Goal: Task Accomplishment & Management: Use online tool/utility

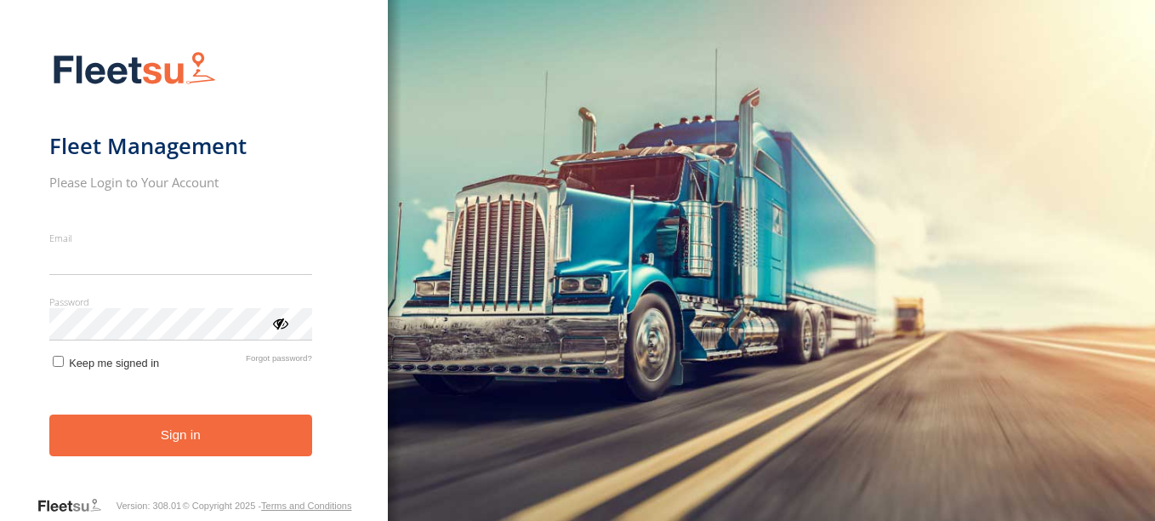
type input "**********"
click at [208, 444] on button "Sign in" at bounding box center [180, 435] width 263 height 42
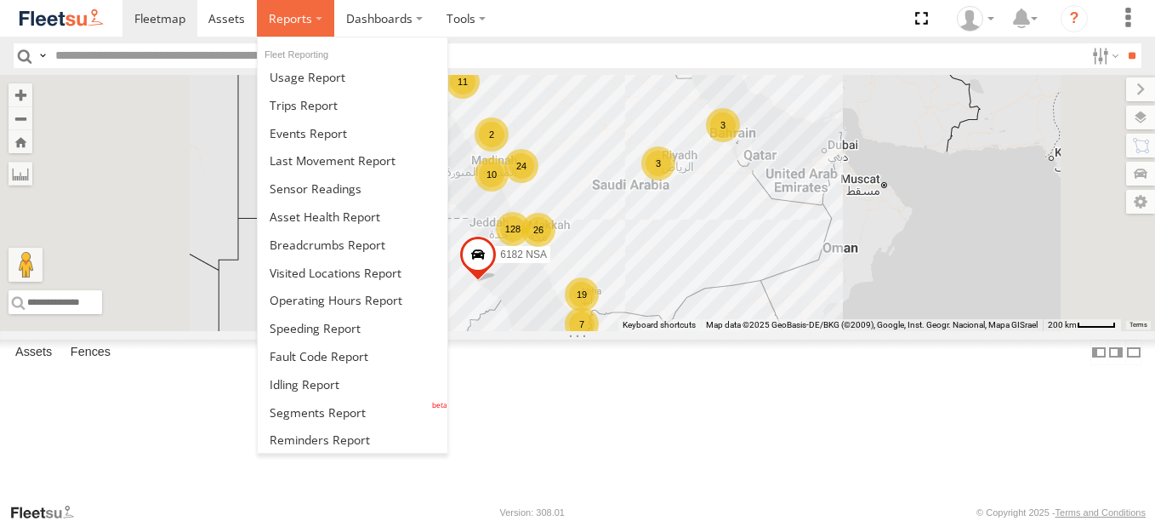
click at [293, 21] on span at bounding box center [290, 18] width 43 height 16
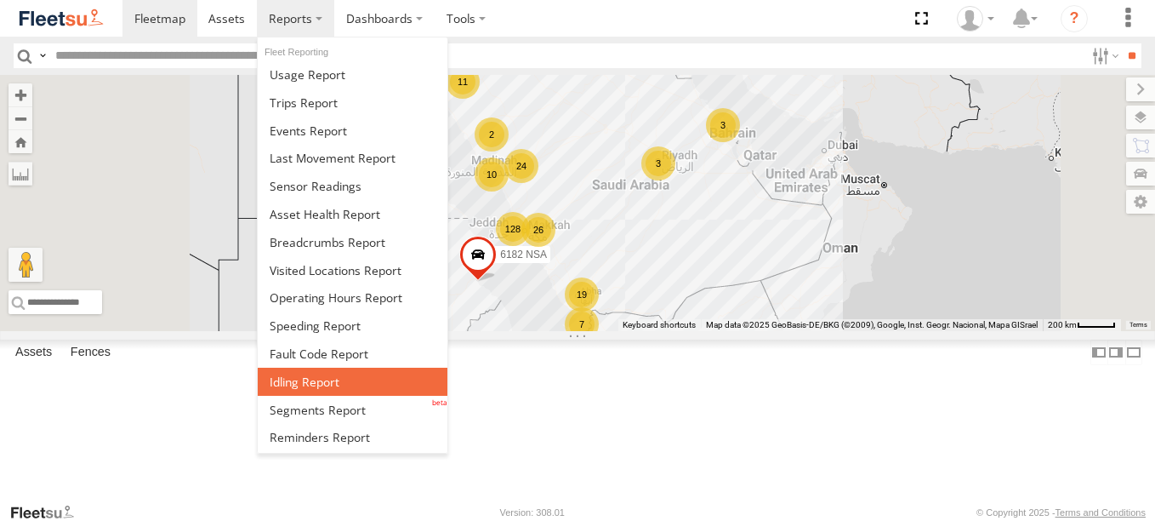
click at [329, 383] on span at bounding box center [305, 381] width 70 height 16
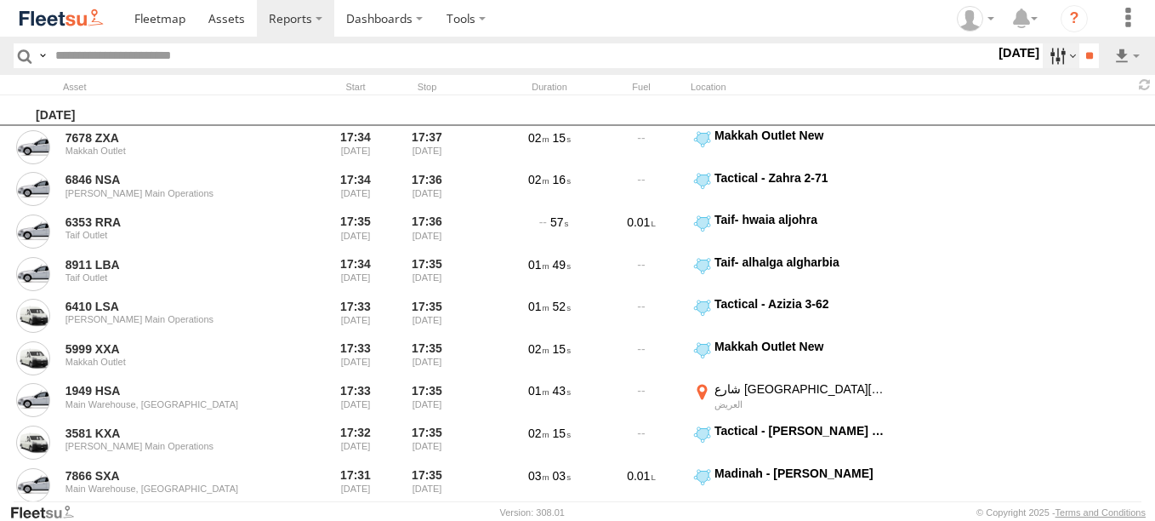
click at [1052, 60] on label at bounding box center [1061, 55] width 37 height 25
click at [0, 0] on label at bounding box center [0, 0] width 0 height 0
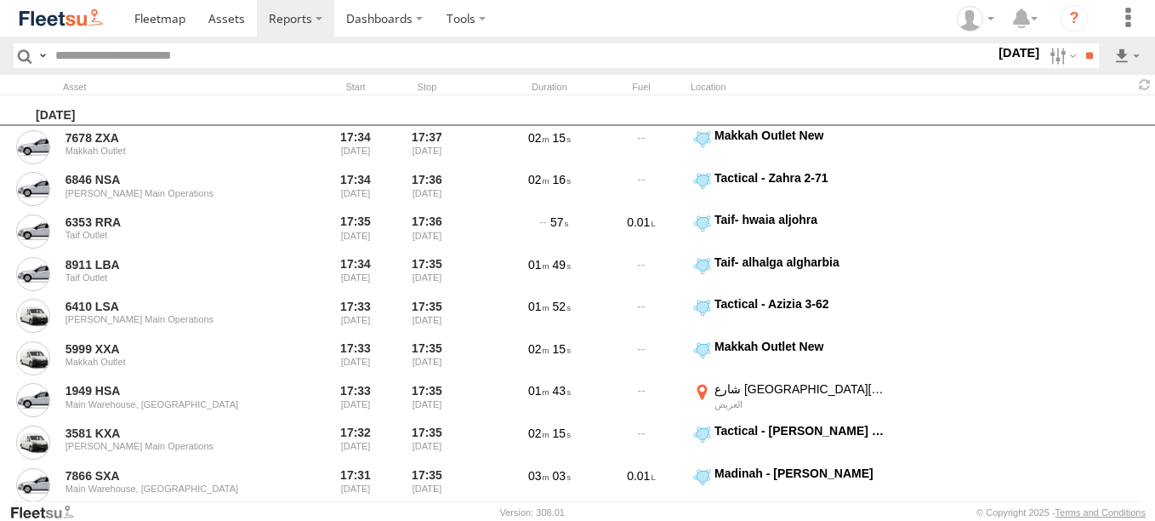
click at [0, 0] on label at bounding box center [0, 0] width 0 height 0
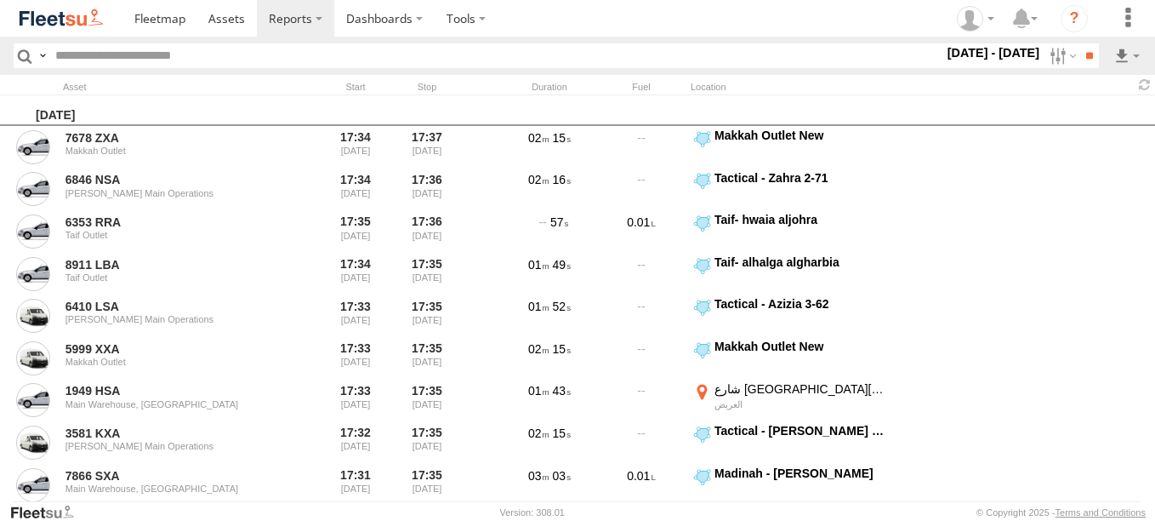
click at [0, 0] on span "> 10min" at bounding box center [0, 0] width 0 height 0
click at [0, 0] on span "[GEOGRAPHIC_DATA] (KSA)" at bounding box center [0, 0] width 0 height 0
click at [0, 0] on span "Abha Warhouse" at bounding box center [0, 0] width 0 height 0
click at [0, 0] on span "Baha warehouse" at bounding box center [0, 0] width 0 height 0
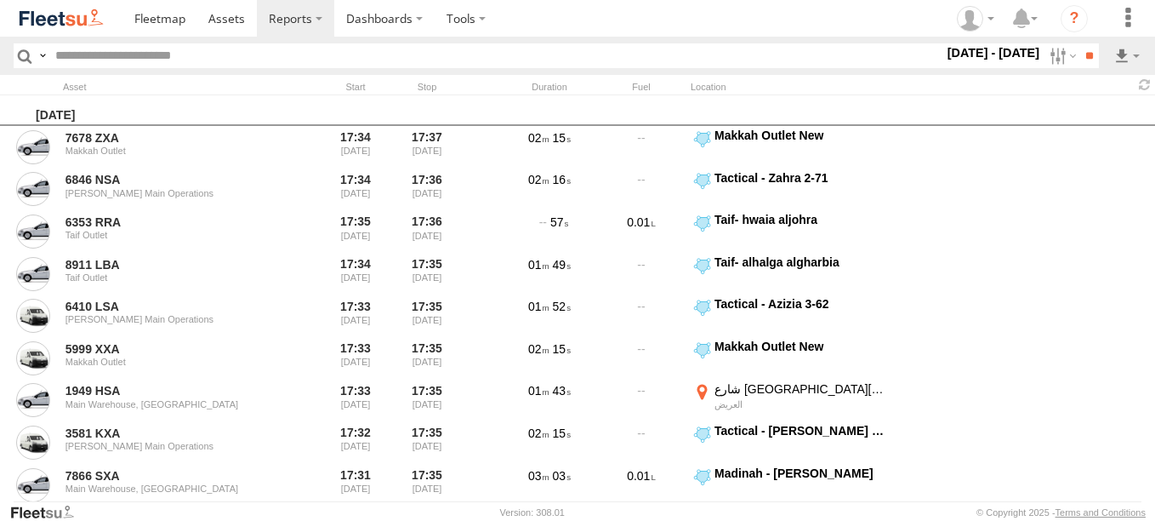
click at [0, 0] on span "Gizan Outlet" at bounding box center [0, 0] width 0 height 0
click at [0, 0] on span "Khamis Mushait Outlet" at bounding box center [0, 0] width 0 height 0
click at [0, 0] on span "Main Warehouse, [GEOGRAPHIC_DATA]" at bounding box center [0, 0] width 0 height 0
click at [0, 0] on span "Makkah Outlet" at bounding box center [0, 0] width 0 height 0
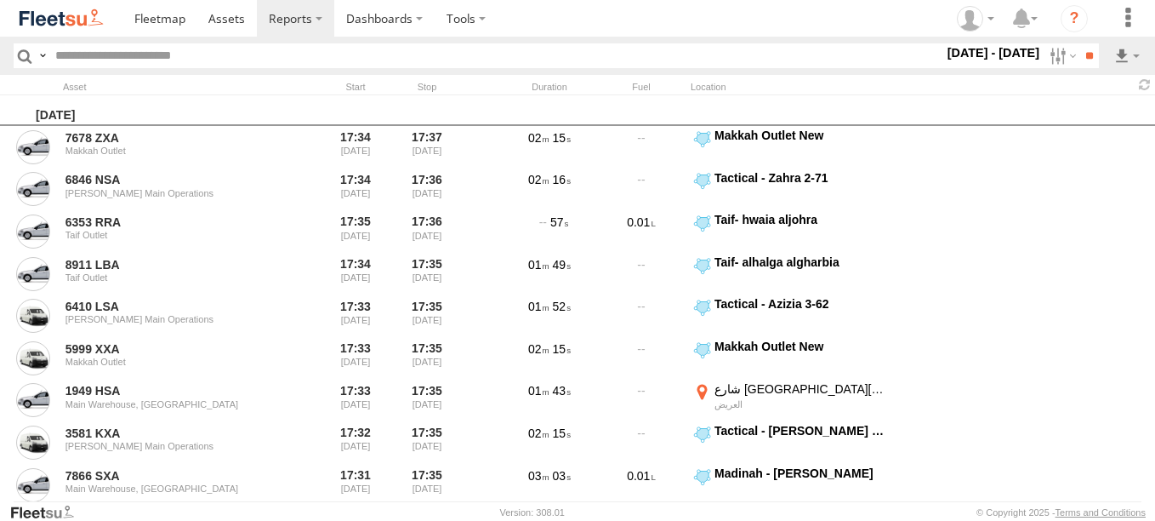
click at [0, 0] on span "Najran" at bounding box center [0, 0] width 0 height 0
click at [0, 0] on span "Qunfuda" at bounding box center [0, 0] width 0 height 0
click at [0, 0] on span "Tabuk Outlet" at bounding box center [0, 0] width 0 height 0
click at [0, 0] on span "Taif Outlet" at bounding box center [0, 0] width 0 height 0
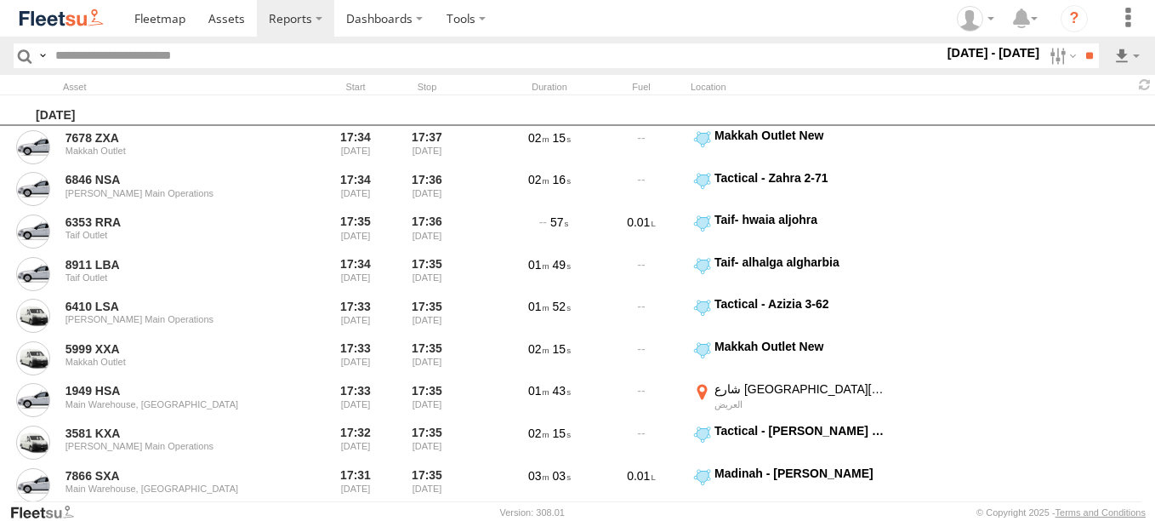
click at [0, 0] on span "Yanbu Outlet" at bounding box center [0, 0] width 0 height 0
click at [1079, 55] on input "**" at bounding box center [1089, 55] width 20 height 25
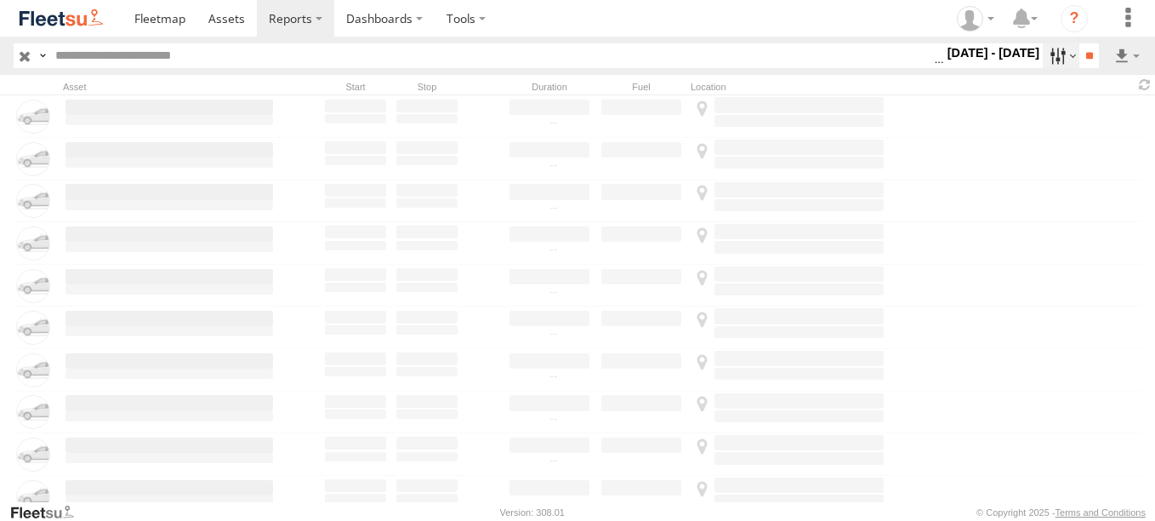
click at [1048, 62] on label at bounding box center [1061, 55] width 37 height 25
click at [0, 0] on label at bounding box center [0, 0] width 0 height 0
click at [1079, 53] on input "**" at bounding box center [1089, 55] width 20 height 25
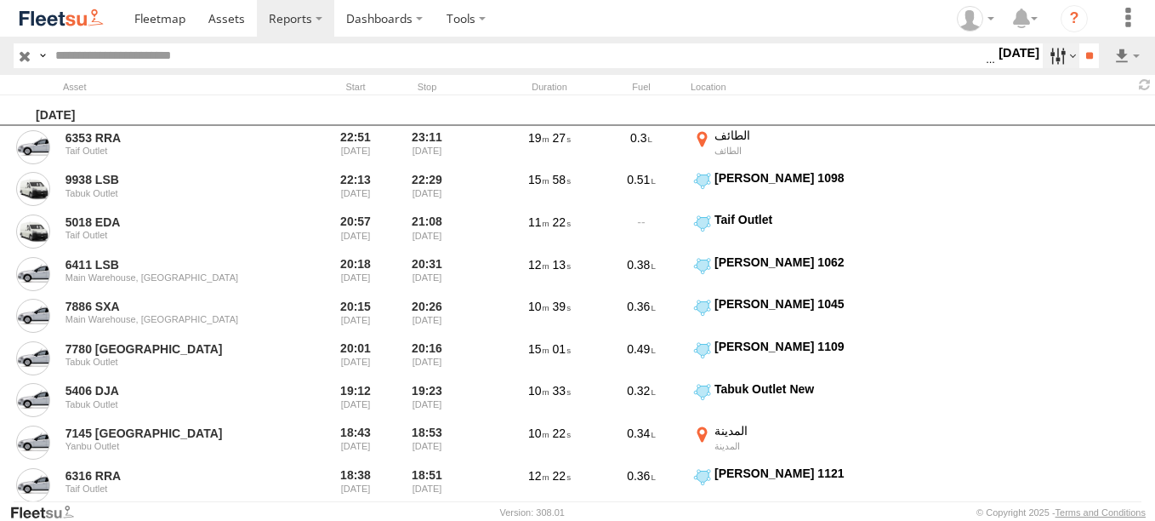
click at [1048, 57] on label at bounding box center [1061, 55] width 37 height 25
click at [0, 0] on label at bounding box center [0, 0] width 0 height 0
click at [1084, 61] on input "**" at bounding box center [1089, 55] width 20 height 25
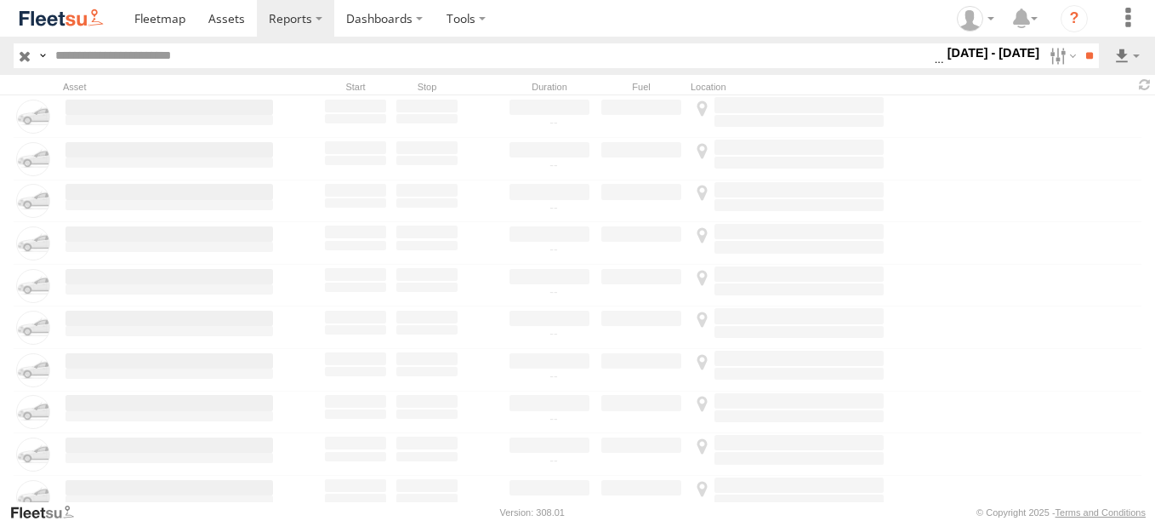
click at [0, 0] on label "Close" at bounding box center [0, 0] width 0 height 0
click at [1059, 63] on label at bounding box center [1061, 55] width 37 height 25
click at [0, 0] on label at bounding box center [0, 0] width 0 height 0
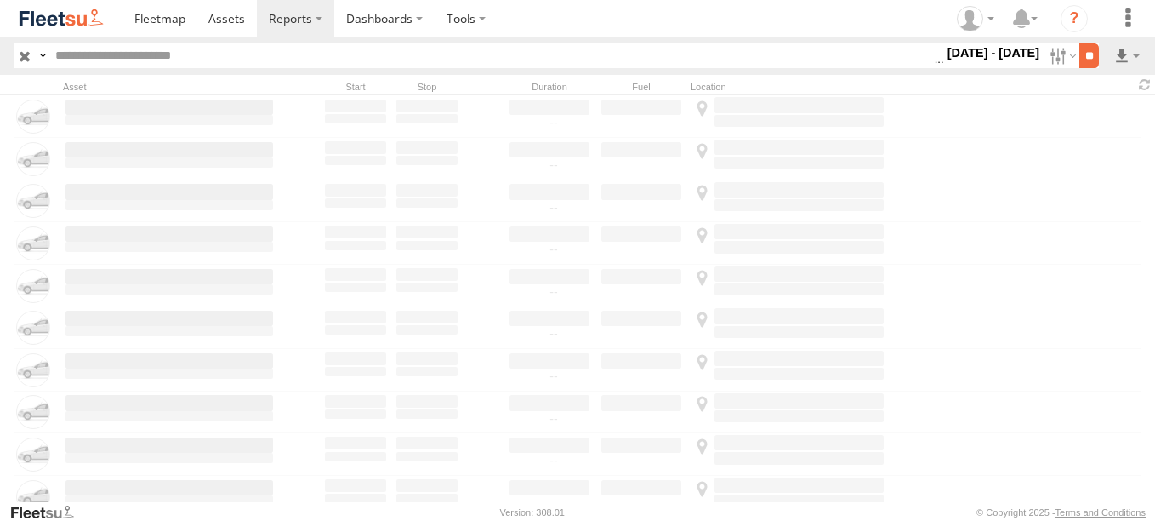
click at [1088, 53] on input "**" at bounding box center [1089, 55] width 20 height 25
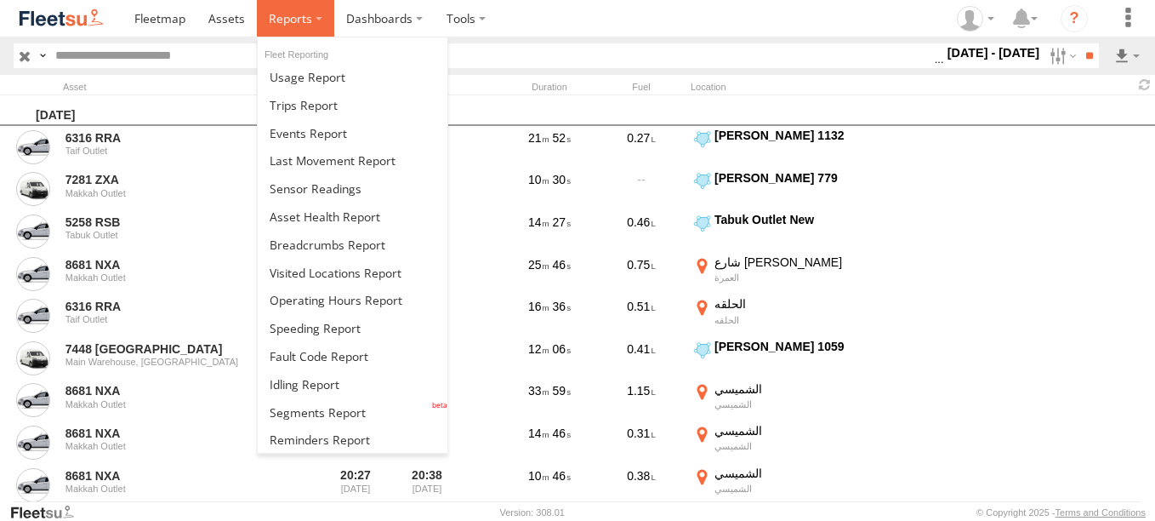
click at [296, 24] on span at bounding box center [290, 18] width 43 height 16
click at [316, 18] on label at bounding box center [295, 18] width 77 height 37
click at [309, 12] on span at bounding box center [290, 18] width 43 height 16
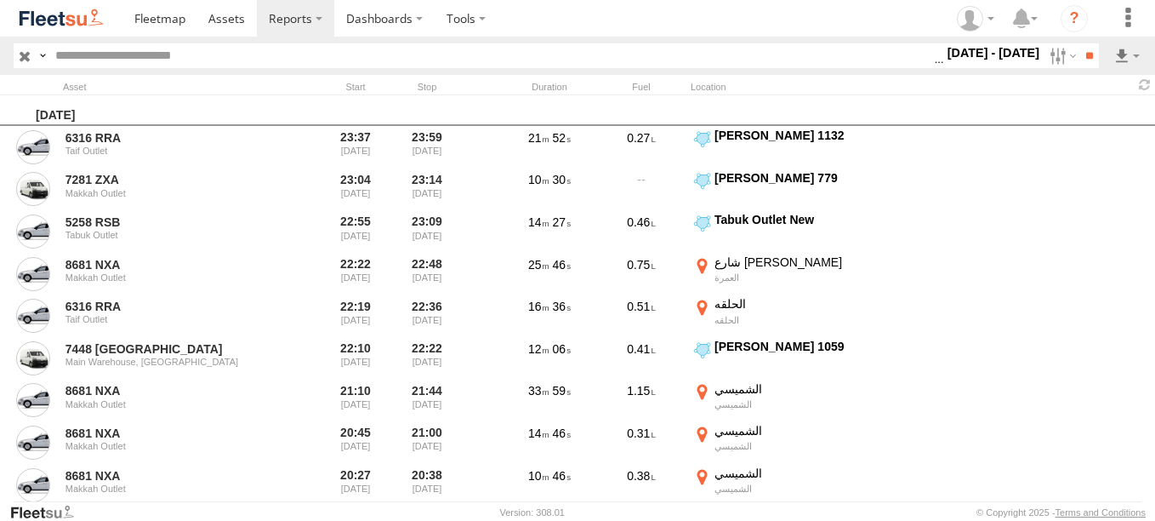
click at [607, 22] on section at bounding box center [636, 18] width 1028 height 37
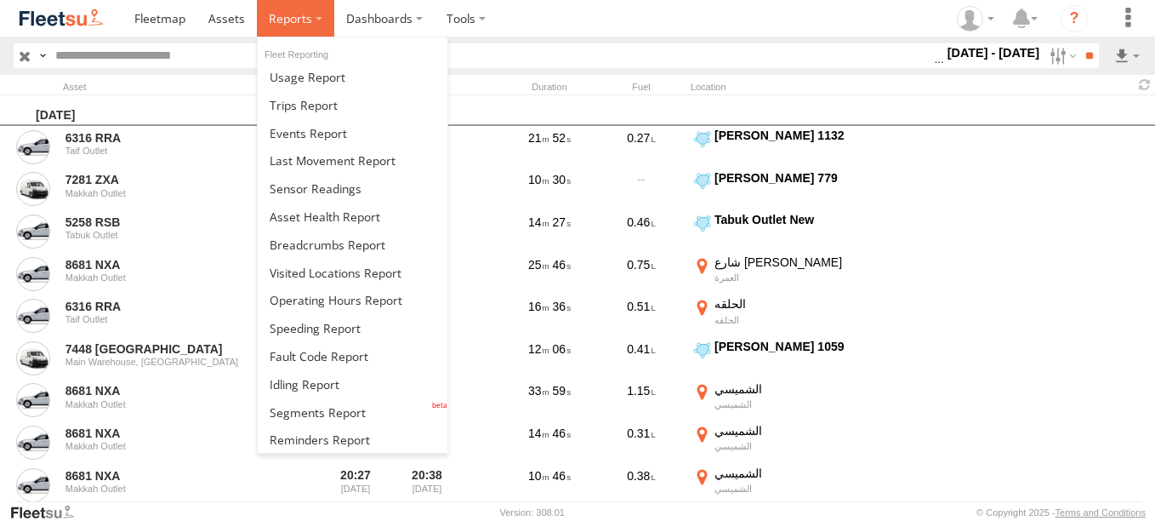
click at [305, 31] on label at bounding box center [295, 18] width 77 height 37
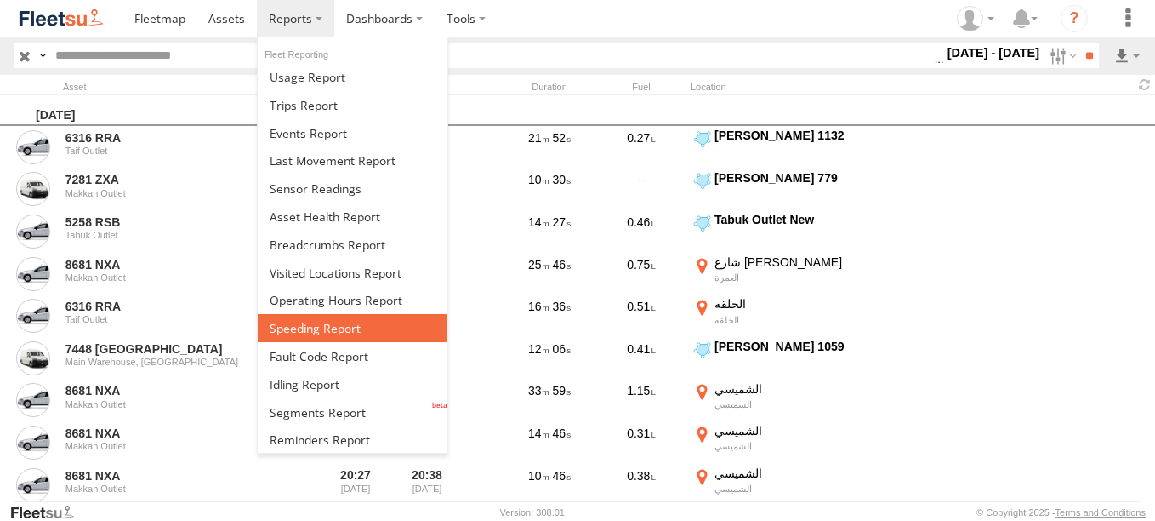
click at [318, 326] on span at bounding box center [315, 328] width 91 height 16
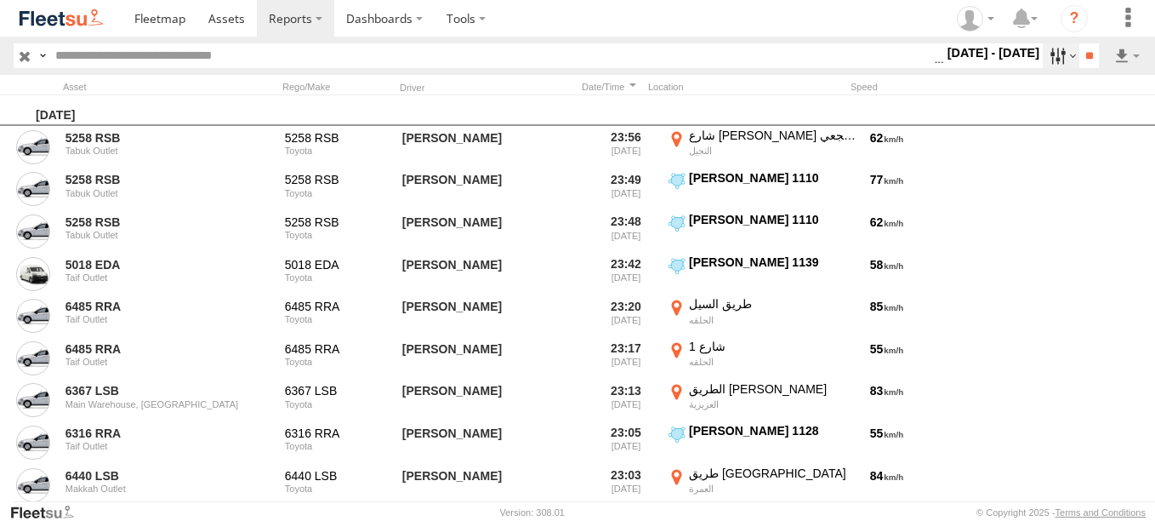
click at [1044, 57] on label at bounding box center [1061, 55] width 37 height 25
click at [0, 0] on label at bounding box center [0, 0] width 0 height 0
click at [1085, 56] on input "**" at bounding box center [1089, 55] width 20 height 25
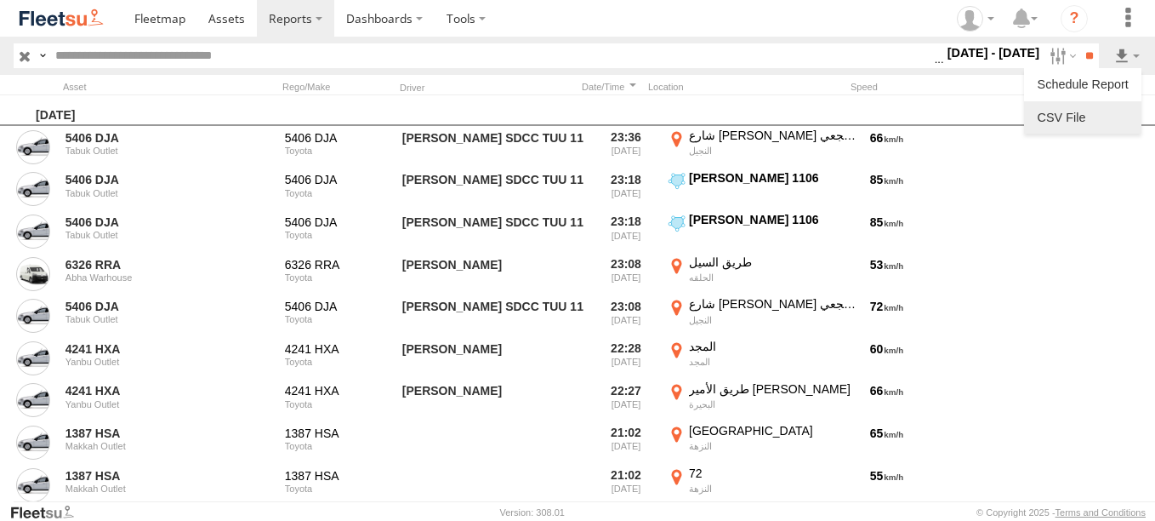
click at [1073, 115] on link at bounding box center [1083, 118] width 104 height 26
click at [1043, 65] on label at bounding box center [1061, 55] width 37 height 25
click at [0, 0] on label at bounding box center [0, 0] width 0 height 0
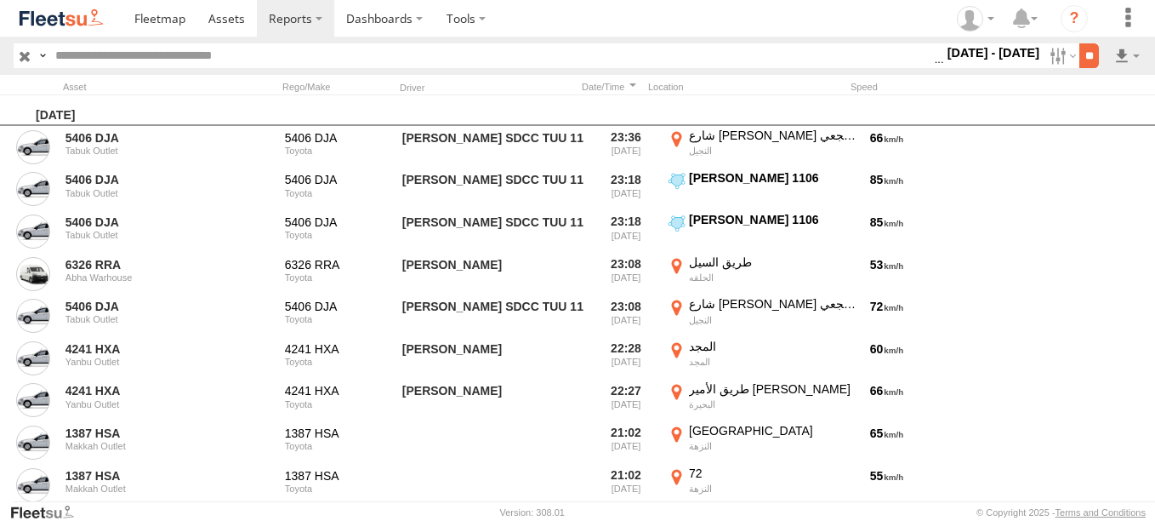
click at [1091, 59] on input "**" at bounding box center [1089, 55] width 20 height 25
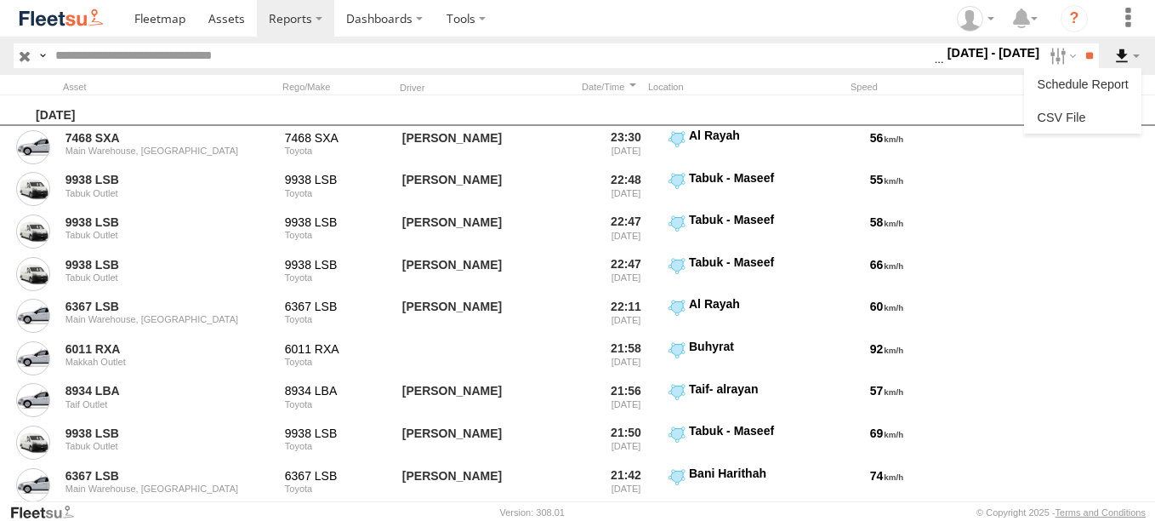
click at [1132, 59] on label at bounding box center [1127, 55] width 29 height 25
click at [1090, 113] on link at bounding box center [1083, 118] width 104 height 26
click at [602, 20] on section at bounding box center [636, 18] width 1028 height 37
click at [1043, 60] on label at bounding box center [1061, 55] width 37 height 25
click at [0, 0] on label at bounding box center [0, 0] width 0 height 0
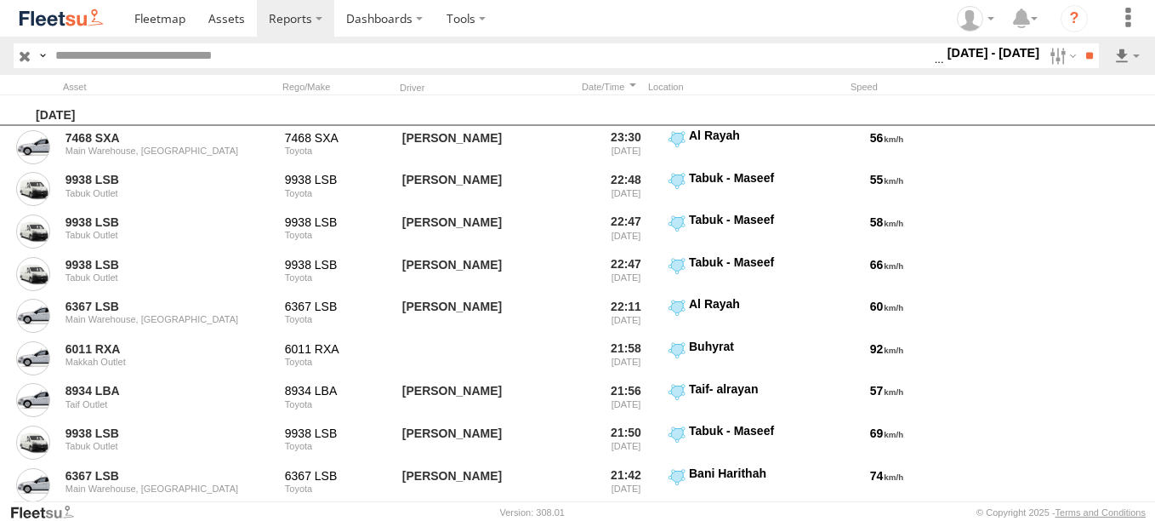
click at [0, 0] on label at bounding box center [0, 0] width 0 height 0
click at [1084, 60] on input "**" at bounding box center [1089, 55] width 20 height 25
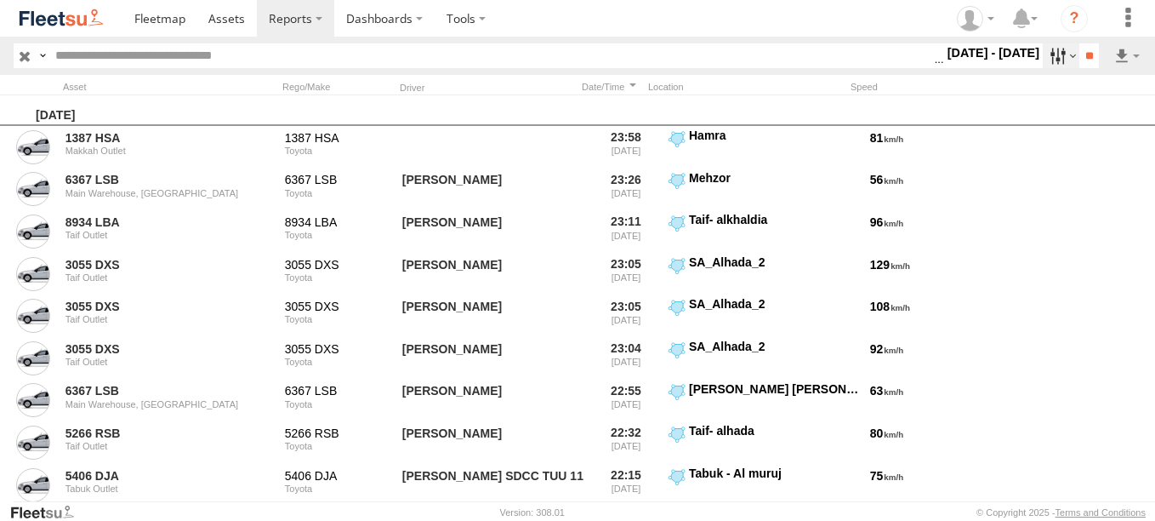
click at [1059, 57] on label at bounding box center [1061, 55] width 37 height 25
click at [1081, 117] on link at bounding box center [1083, 118] width 104 height 26
click at [543, 18] on section at bounding box center [636, 18] width 1028 height 37
click at [1061, 61] on label at bounding box center [1061, 55] width 37 height 25
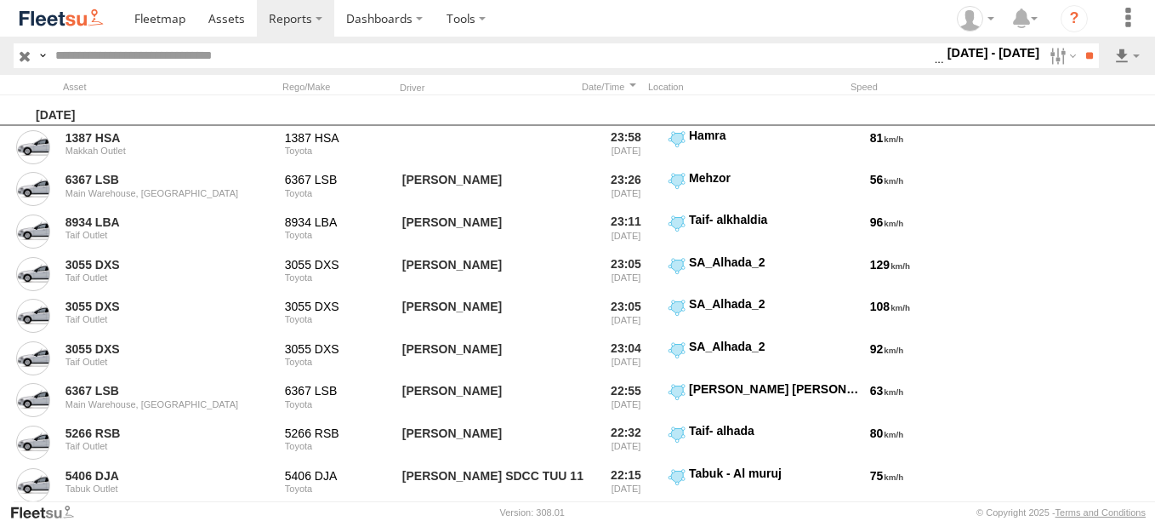
click at [0, 0] on label at bounding box center [0, 0] width 0 height 0
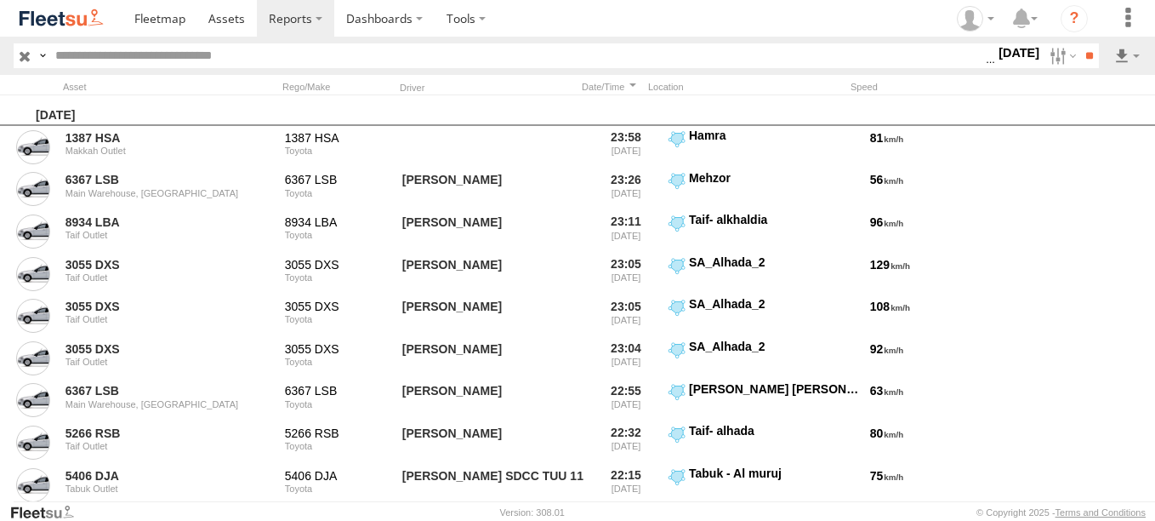
click at [0, 0] on label at bounding box center [0, 0] width 0 height 0
click at [1090, 54] on input "**" at bounding box center [1089, 55] width 20 height 25
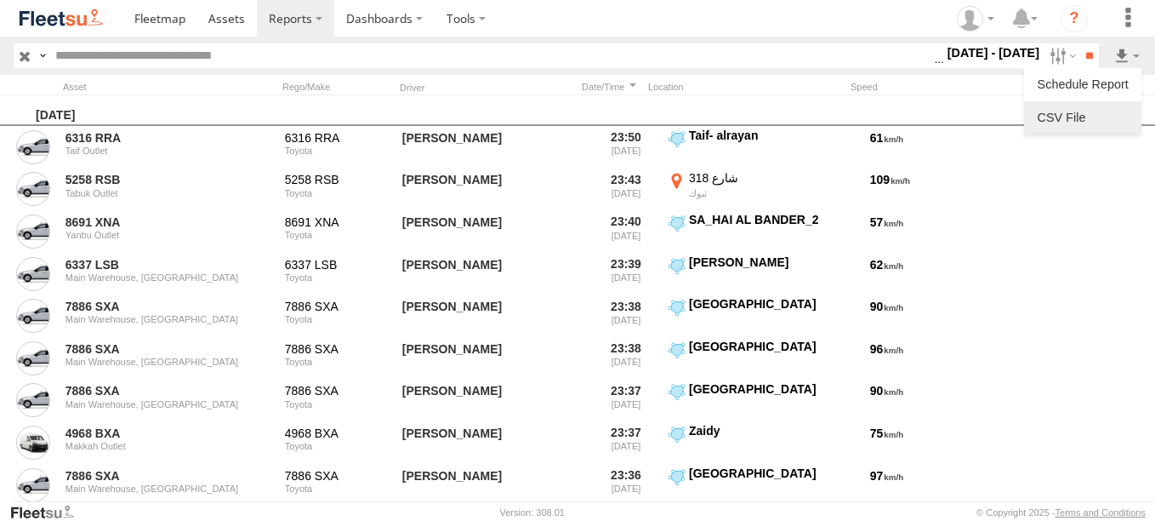
click at [1084, 109] on link at bounding box center [1083, 118] width 104 height 26
click at [612, 20] on section at bounding box center [636, 18] width 1028 height 37
click at [1049, 50] on label at bounding box center [1061, 55] width 37 height 25
click at [0, 0] on label at bounding box center [0, 0] width 0 height 0
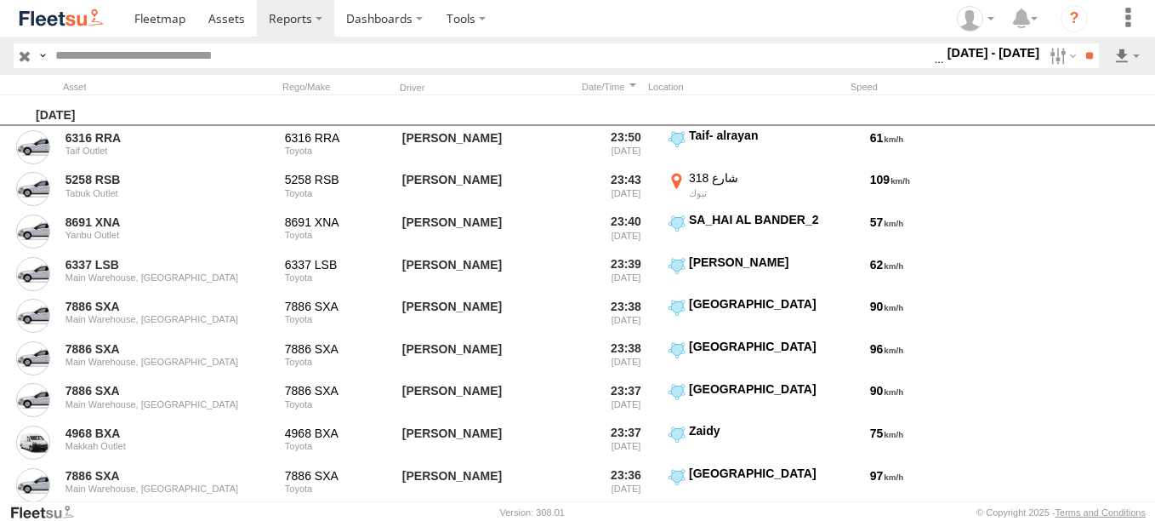
click at [0, 0] on label at bounding box center [0, 0] width 0 height 0
click at [1090, 58] on input "**" at bounding box center [1089, 55] width 20 height 25
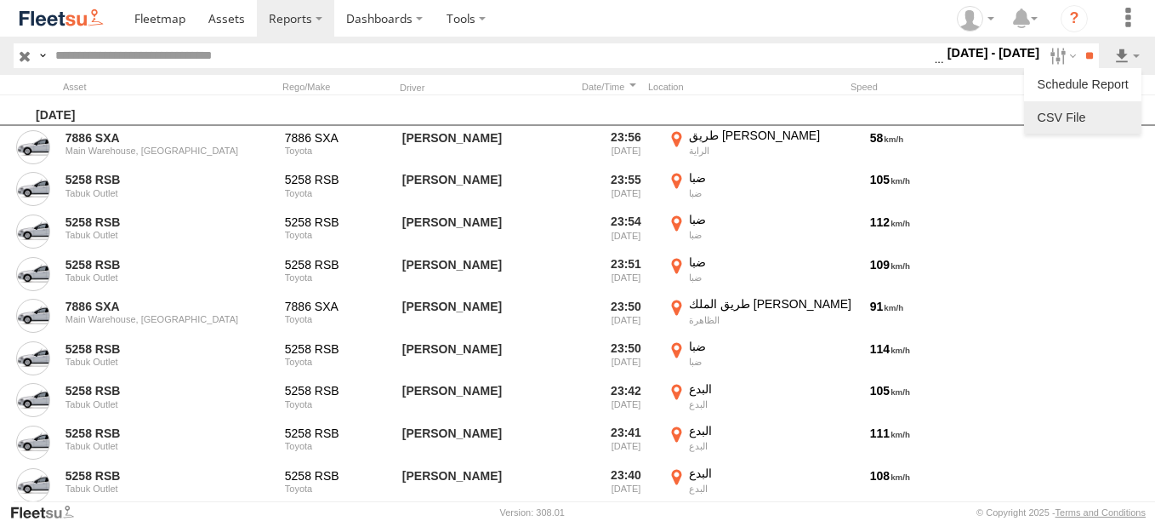
click at [1085, 110] on link at bounding box center [1083, 118] width 104 height 26
click at [633, 21] on section at bounding box center [636, 18] width 1028 height 37
click at [1043, 58] on label at bounding box center [1061, 55] width 37 height 25
click at [0, 0] on label at bounding box center [0, 0] width 0 height 0
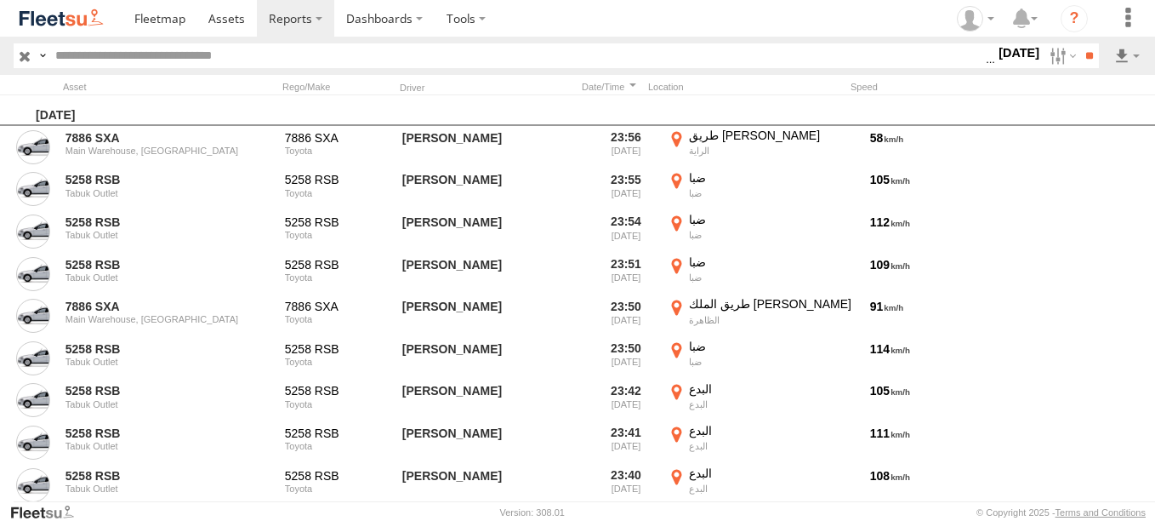
click at [0, 0] on label at bounding box center [0, 0] width 0 height 0
click at [1090, 59] on input "**" at bounding box center [1089, 55] width 20 height 25
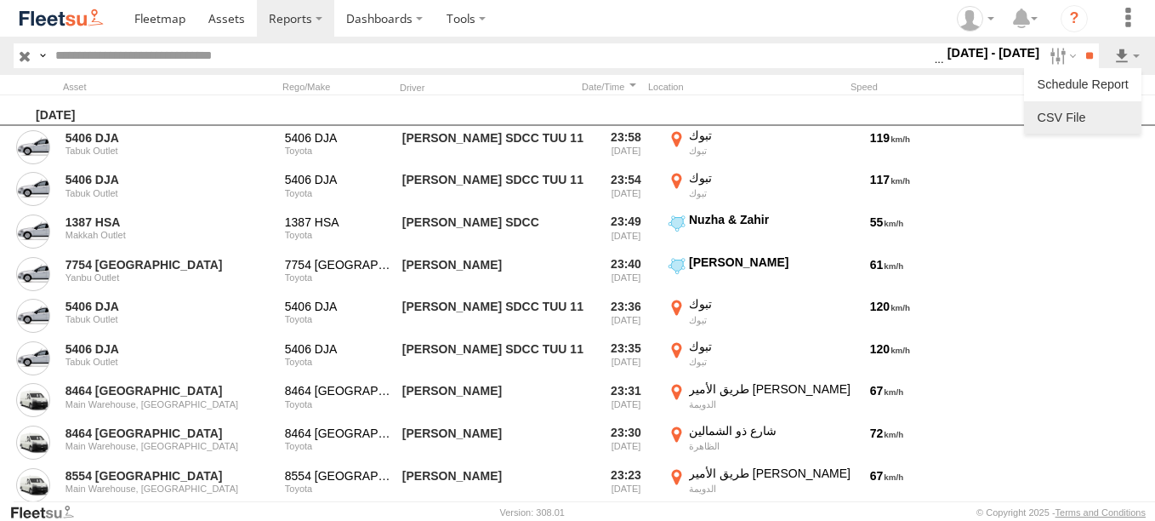
click at [1095, 127] on link at bounding box center [1083, 118] width 104 height 26
